Goal: Transaction & Acquisition: Subscribe to service/newsletter

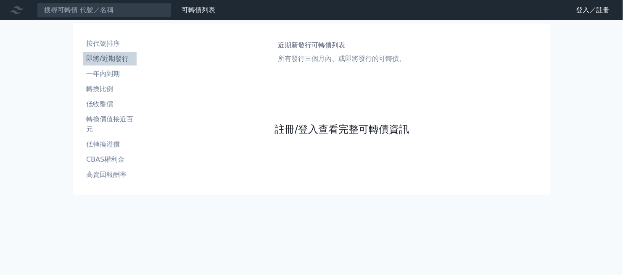
click at [328, 125] on link "註冊/登入查看完整可轉債資訊" at bounding box center [342, 129] width 135 height 13
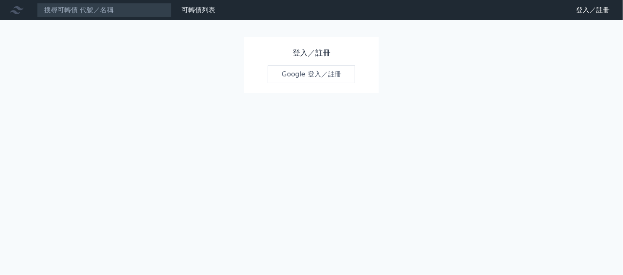
click at [299, 75] on link "Google 登入／註冊" at bounding box center [311, 75] width 87 height 18
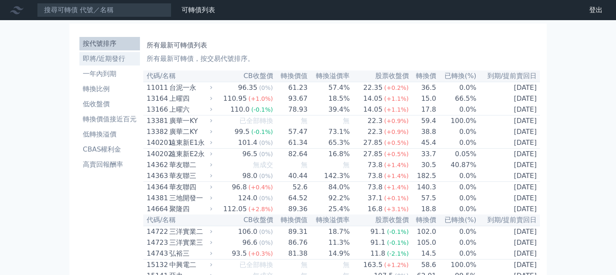
click at [114, 61] on li "即將/近期發行" at bounding box center [109, 59] width 61 height 10
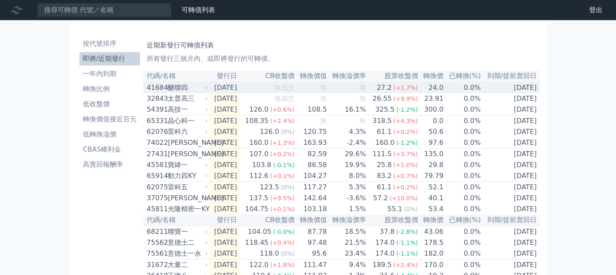
click at [177, 90] on div "醣聯四" at bounding box center [187, 88] width 38 height 10
